Goal: Obtain resource: Download file/media

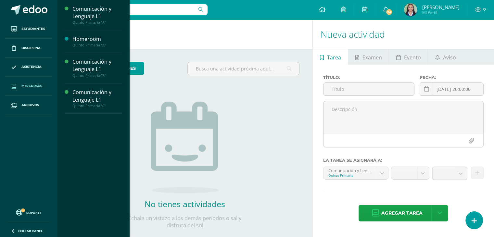
click at [30, 87] on span "Mis cursos" at bounding box center [31, 85] width 21 height 5
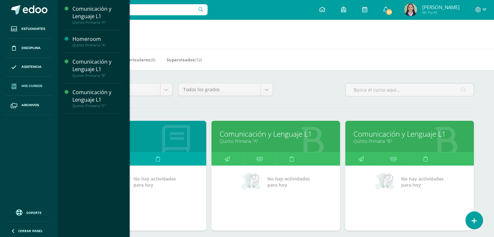
click at [258, 139] on link "Quinto Primaria "A"" at bounding box center [275, 141] width 112 height 6
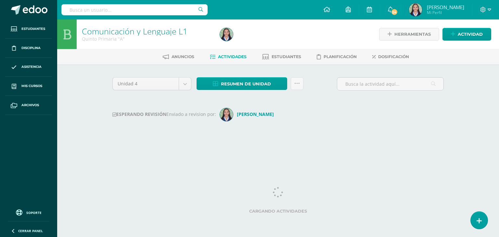
click at [258, 139] on div "Unidad 4 Unidad 1 Unidad 2 Unidad 3 Unidad 4 Resumen de unidad Descargar como H…" at bounding box center [278, 108] width 336 height 62
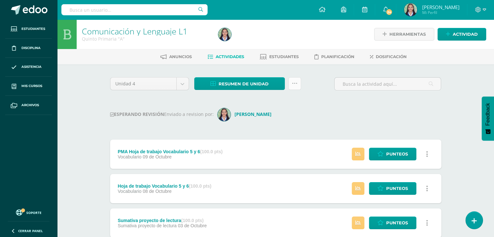
click at [296, 84] on icon at bounding box center [295, 84] width 6 height 6
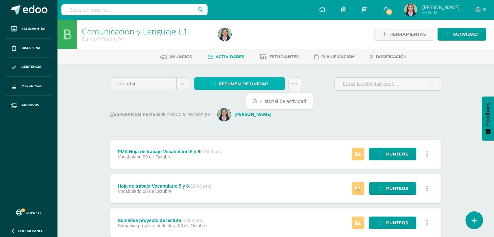
click at [256, 84] on span "Resumen de unidad" at bounding box center [243, 84] width 50 height 12
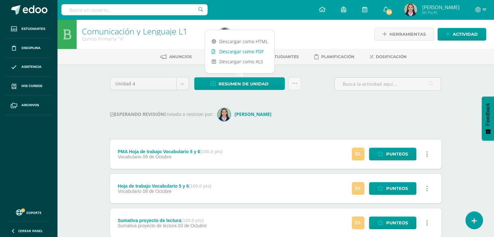
click at [242, 51] on link "Descargar como PDF" at bounding box center [239, 51] width 69 height 10
